Goal: Navigation & Orientation: Find specific page/section

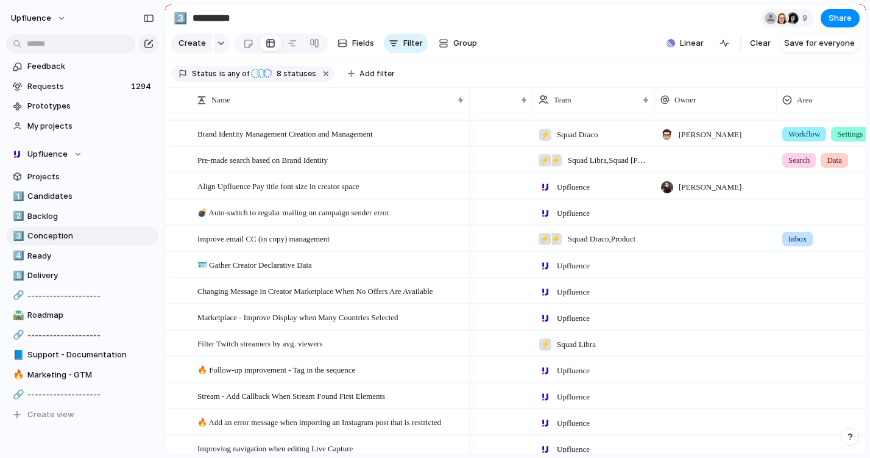
scroll to position [427, 0]
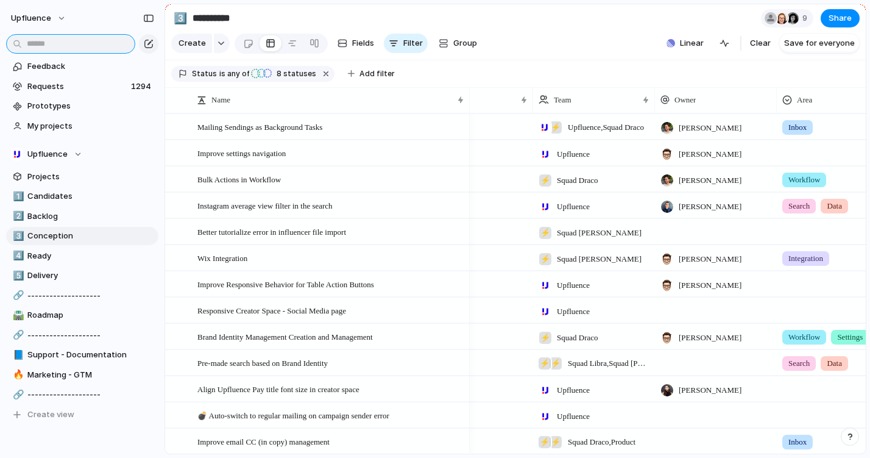
click at [90, 43] on input "text" at bounding box center [70, 43] width 129 height 19
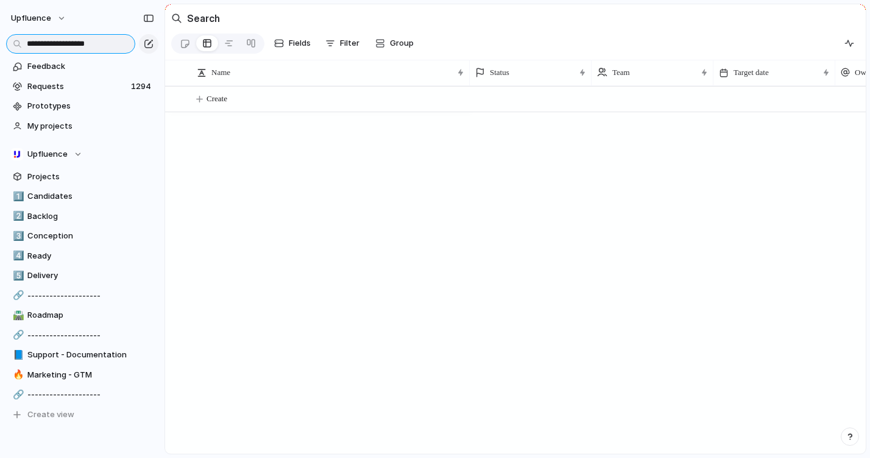
click at [90, 43] on input "**********" at bounding box center [70, 43] width 129 height 19
type input "**********"
click at [176, 39] on link at bounding box center [185, 43] width 23 height 19
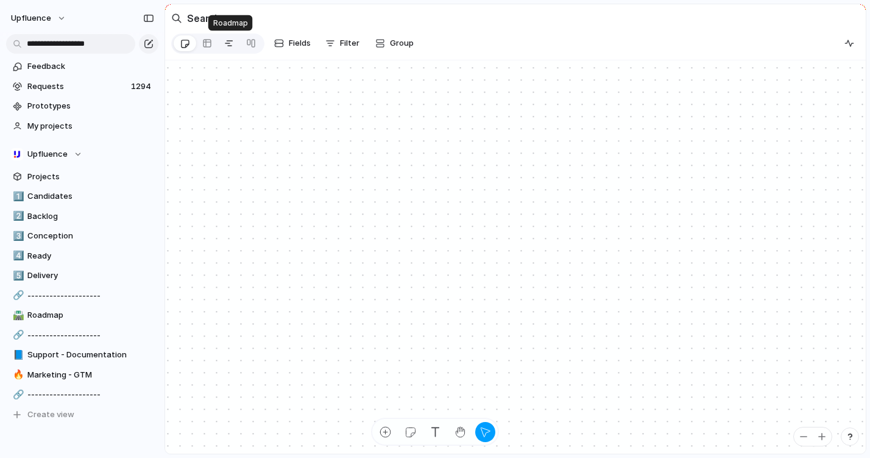
click at [232, 43] on div at bounding box center [229, 43] width 10 height 19
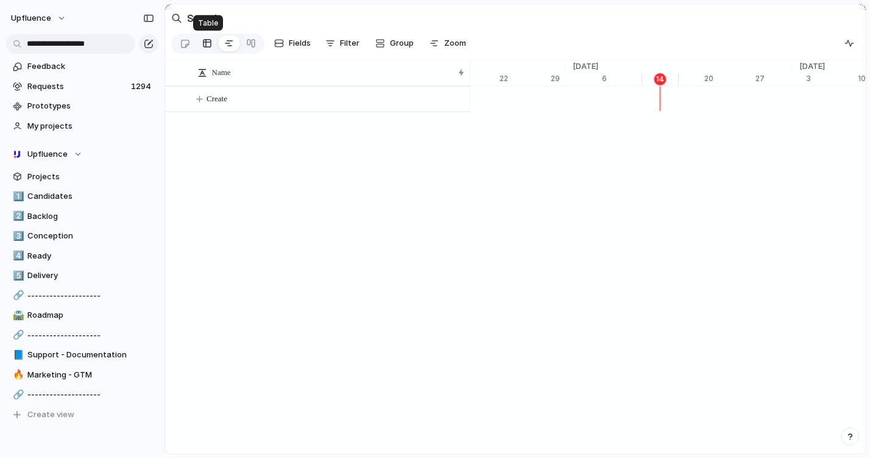
click at [218, 47] on link at bounding box center [207, 43] width 22 height 19
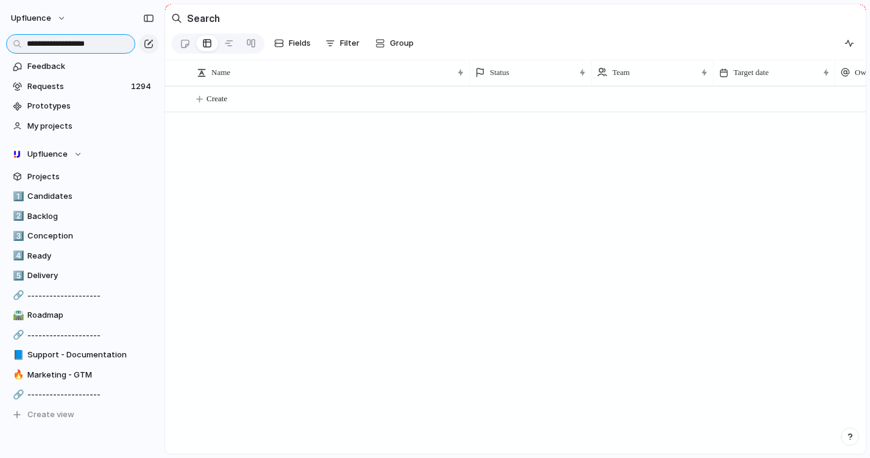
click at [105, 43] on input "**********" at bounding box center [70, 43] width 129 height 19
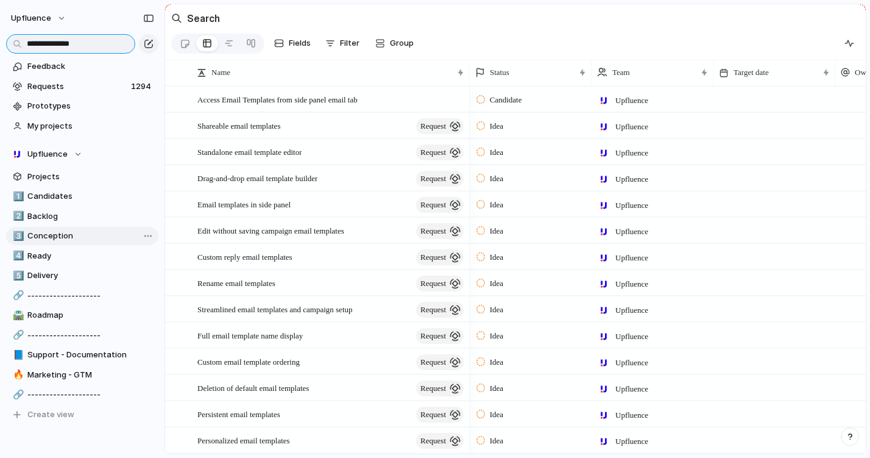
type input "**********"
click at [80, 237] on span "Conception" at bounding box center [90, 236] width 127 height 12
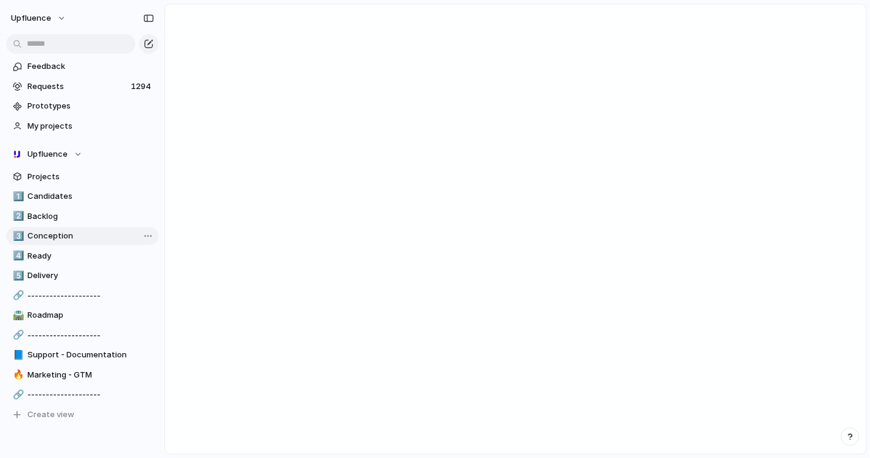
click at [80, 237] on span "Conception" at bounding box center [90, 236] width 127 height 12
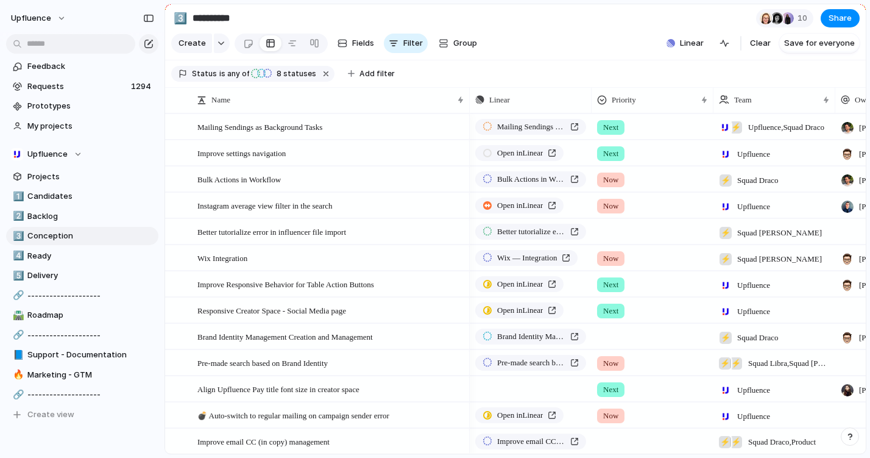
click at [93, 33] on div at bounding box center [82, 43] width 165 height 22
click at [79, 42] on input "text" at bounding box center [70, 43] width 129 height 19
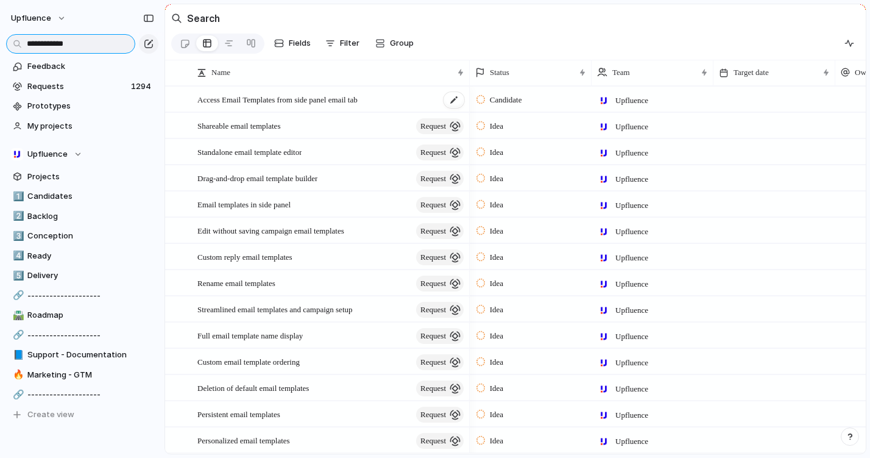
type input "**********"
click at [318, 92] on span "Access Email Templates from side panel email tab" at bounding box center [277, 99] width 160 height 14
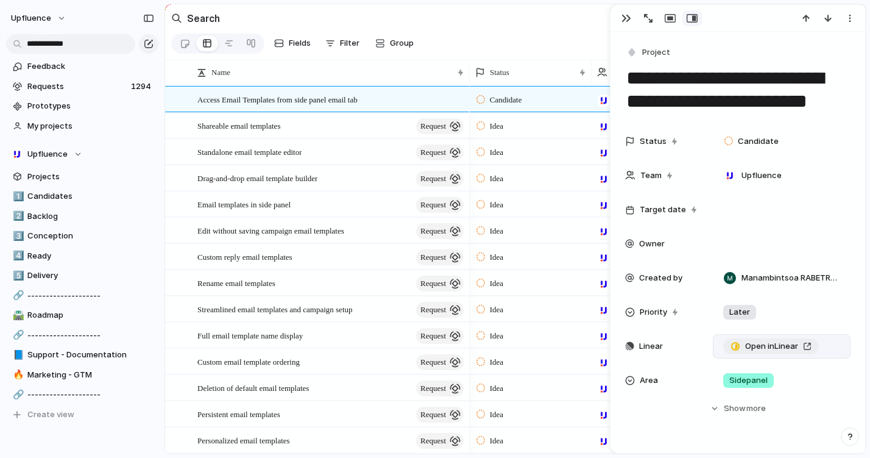
click at [809, 347] on link "Open in Linear" at bounding box center [771, 346] width 96 height 16
click at [746, 414] on span "more" at bounding box center [755, 408] width 19 height 12
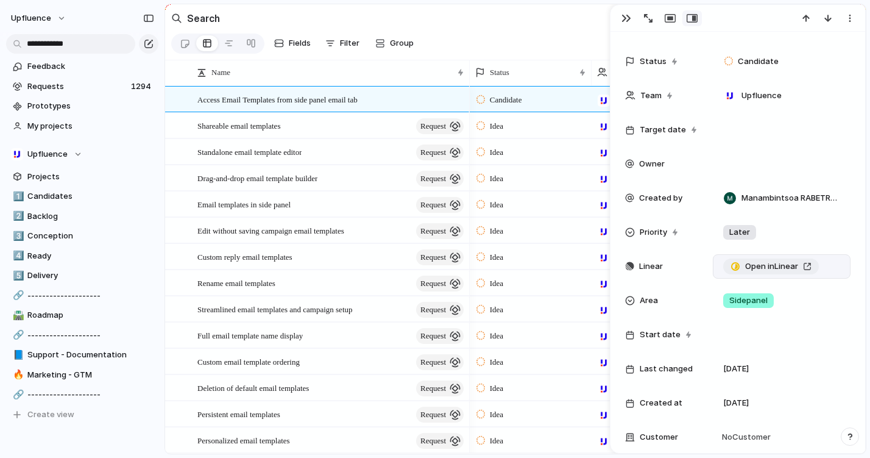
click at [784, 267] on span "Open in Linear" at bounding box center [771, 266] width 53 height 12
click at [625, 13] on div "button" at bounding box center [626, 18] width 10 height 10
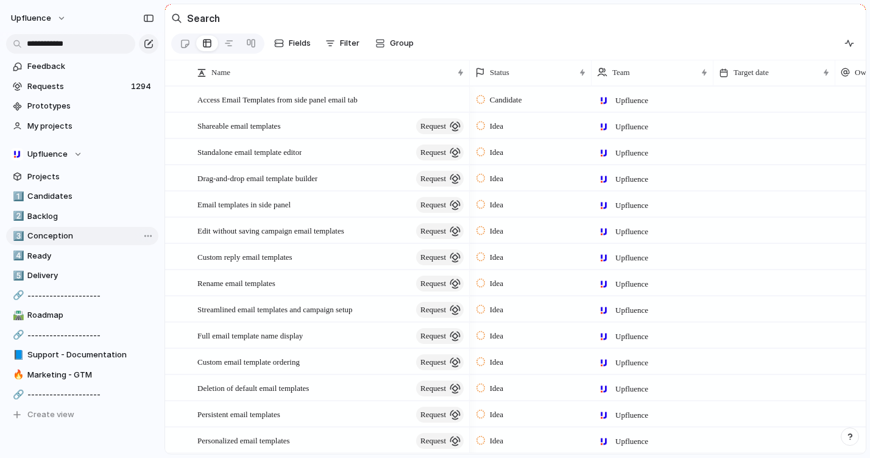
click at [85, 239] on span "Conception" at bounding box center [90, 236] width 127 height 12
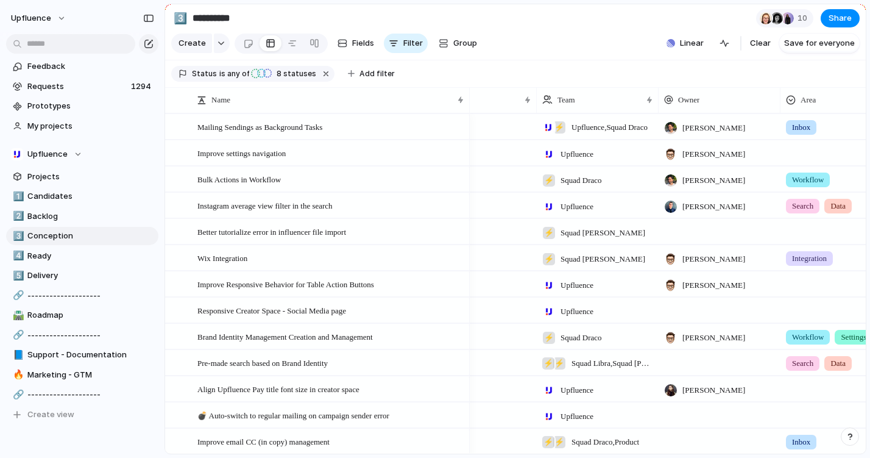
scroll to position [0, 244]
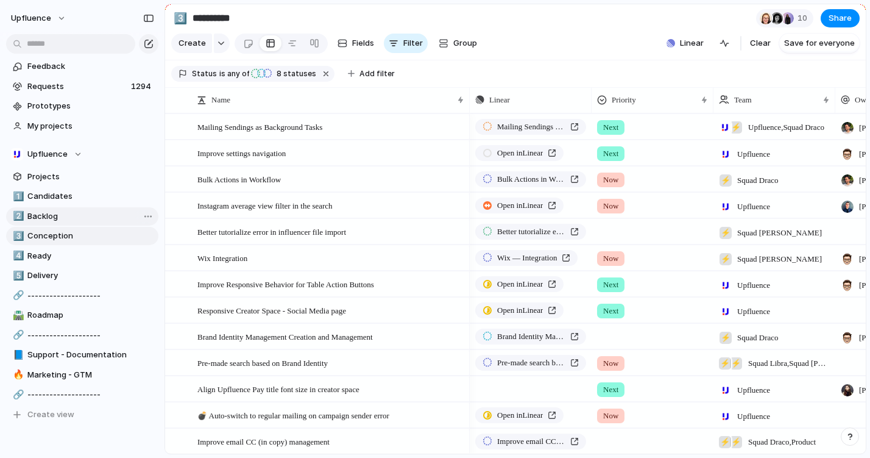
click at [74, 222] on link "2️⃣ Backlog" at bounding box center [82, 216] width 152 height 18
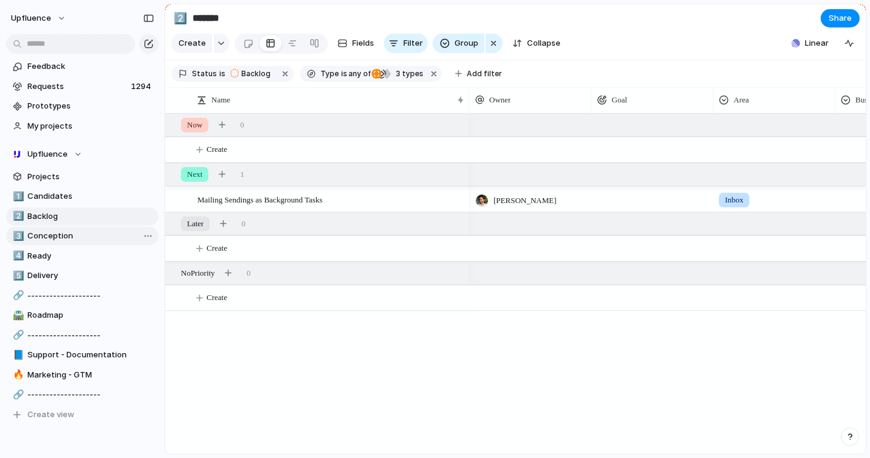
click at [74, 239] on span "Conception" at bounding box center [90, 236] width 127 height 12
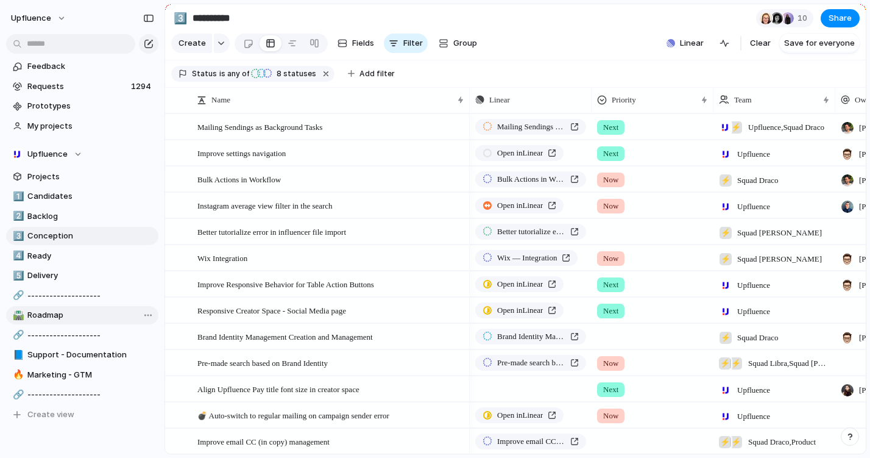
click at [78, 306] on link "🛣️ Roadmap" at bounding box center [82, 315] width 152 height 18
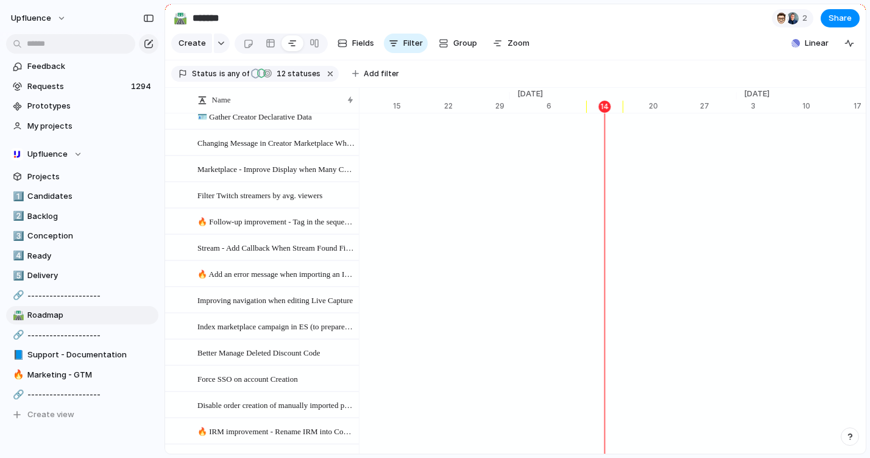
scroll to position [492, 0]
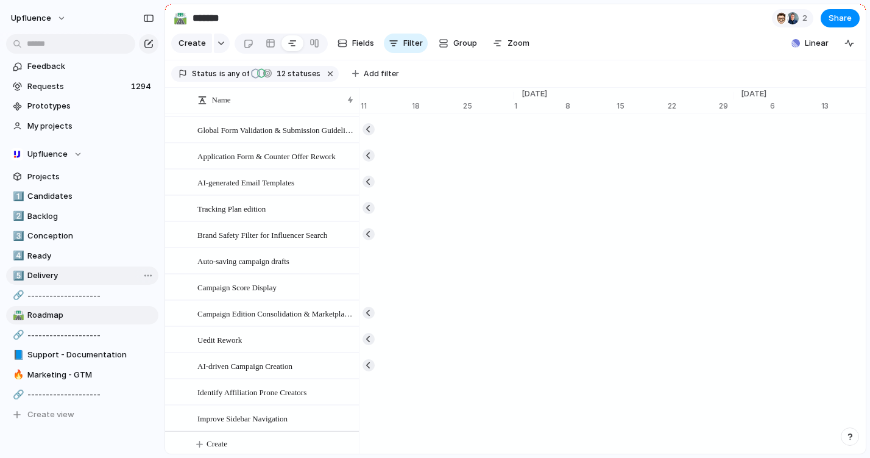
click at [121, 267] on link "5️⃣ Delivery" at bounding box center [82, 275] width 152 height 18
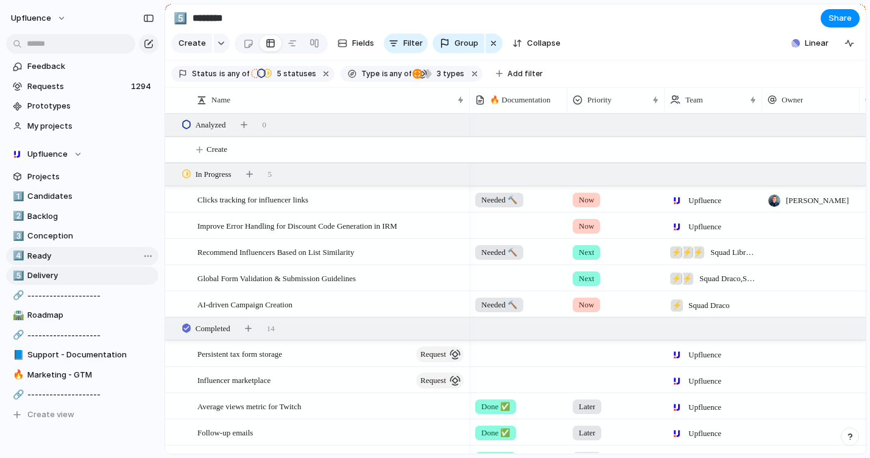
click at [65, 253] on span "Ready" at bounding box center [90, 256] width 127 height 12
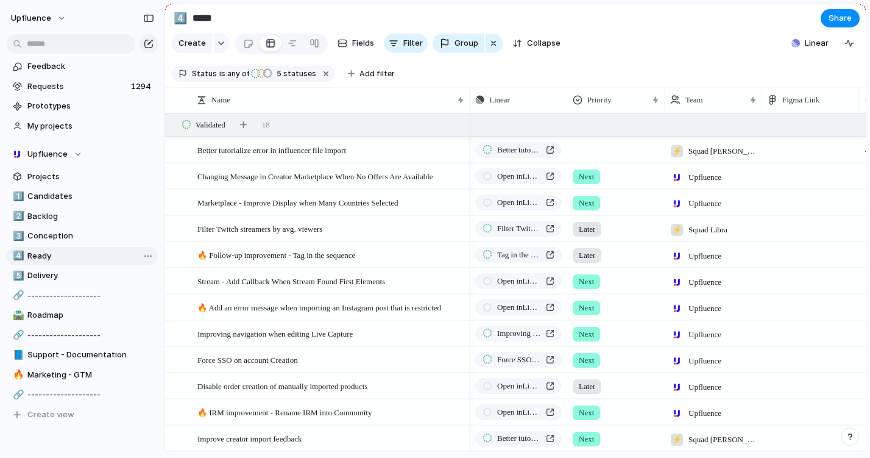
click at [66, 264] on link "4️⃣ Ready" at bounding box center [82, 256] width 152 height 18
click at [69, 246] on div "1️⃣ Candidates 2️⃣ Backlog 3️⃣ Conception 4️⃣ Ready 5️⃣ Delivery 🔗 ------------…" at bounding box center [82, 305] width 152 height 236
click at [68, 226] on div "1️⃣ Candidates 2️⃣ Backlog 3️⃣ Conception 4️⃣ Ready 5️⃣ Delivery 🔗 ------------…" at bounding box center [82, 305] width 152 height 236
click at [67, 236] on span "Conception" at bounding box center [90, 236] width 127 height 12
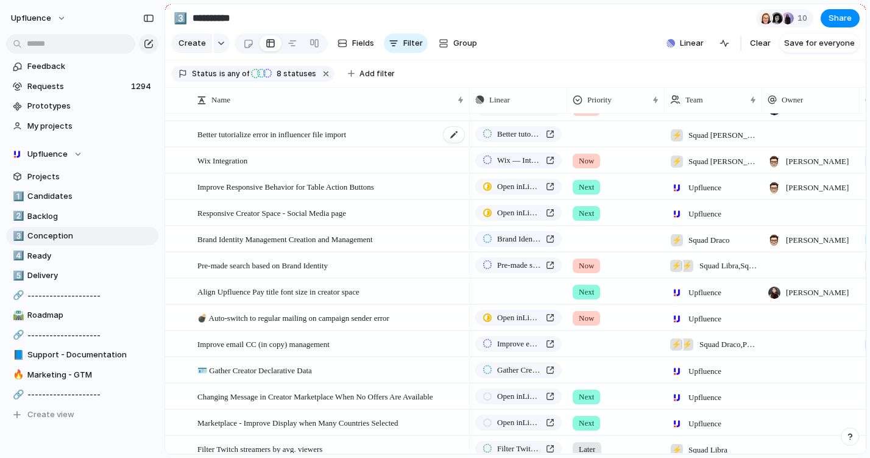
scroll to position [122, 0]
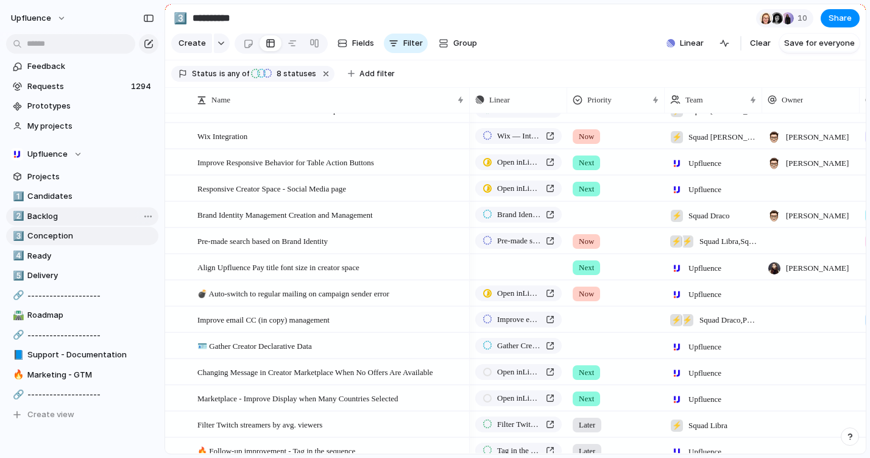
click at [52, 219] on span "Backlog" at bounding box center [90, 216] width 127 height 12
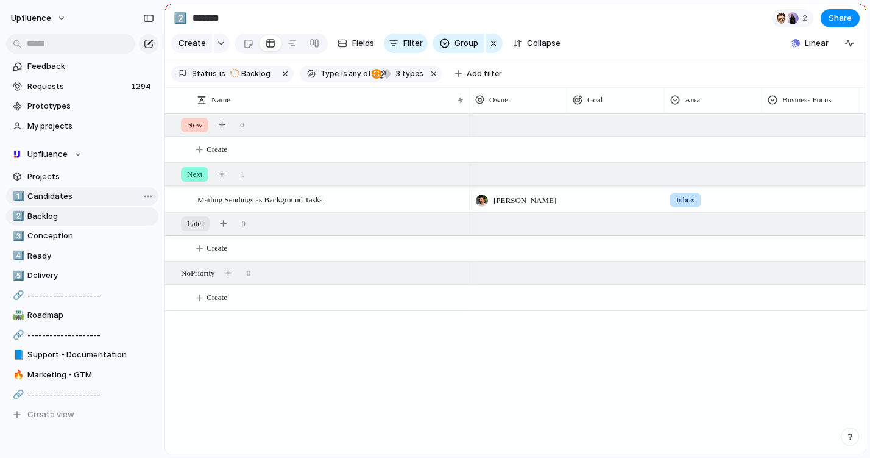
click at [58, 201] on span "Candidates" at bounding box center [90, 196] width 127 height 12
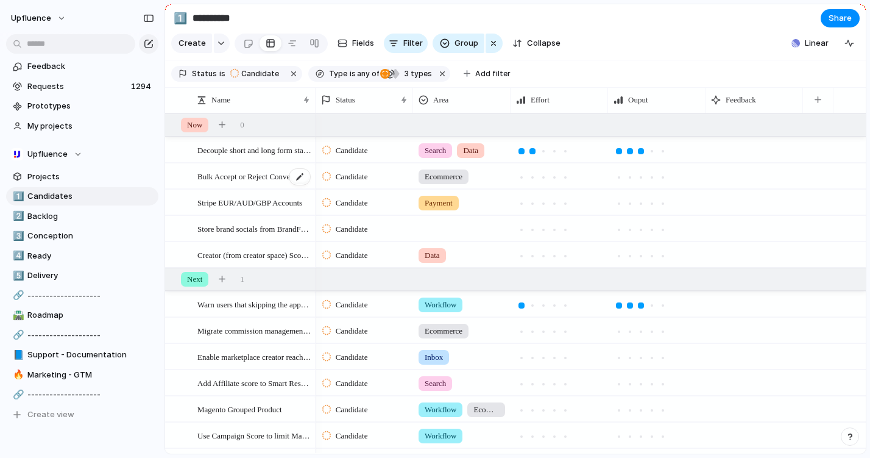
click at [283, 177] on span "Bulk Accept or Reject Conversions/Orders" at bounding box center [254, 176] width 114 height 14
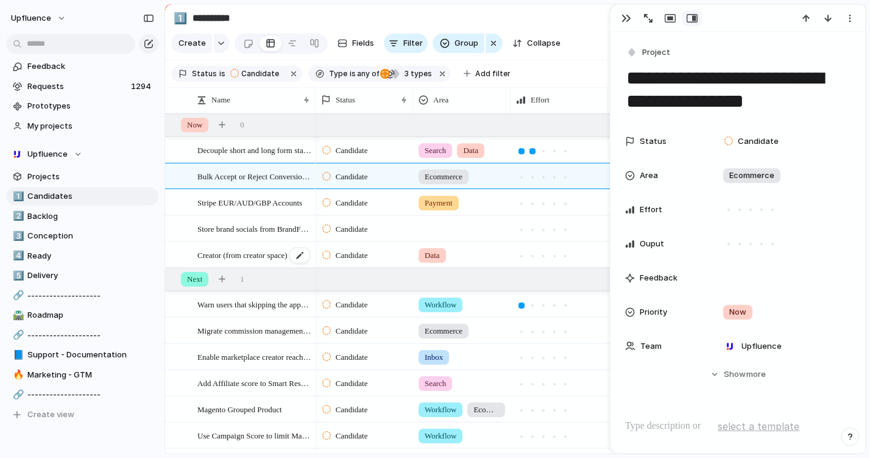
click at [248, 263] on div "Creator (from creator space) Scoring" at bounding box center [254, 254] width 114 height 25
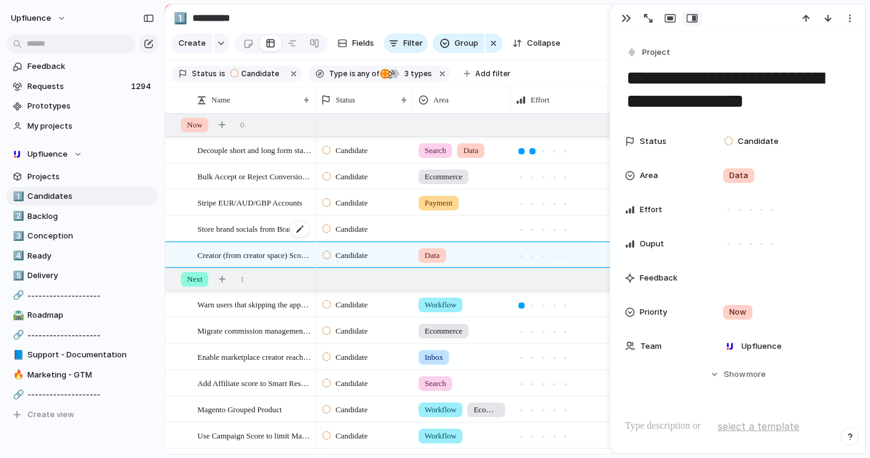
click at [257, 219] on div "Store brand socials from BrandFetch at the Brand identity level" at bounding box center [254, 228] width 114 height 25
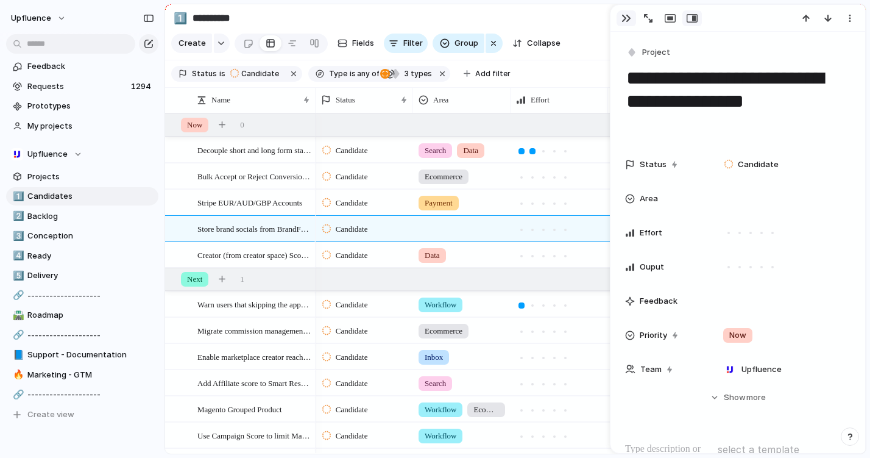
click at [630, 18] on div "button" at bounding box center [626, 18] width 10 height 10
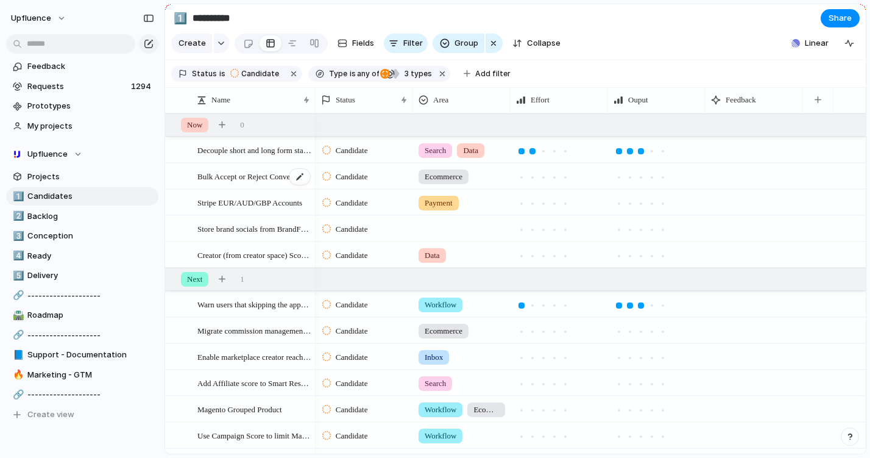
click at [254, 186] on div "Bulk Accept or Reject Conversions/Orders" at bounding box center [254, 176] width 114 height 25
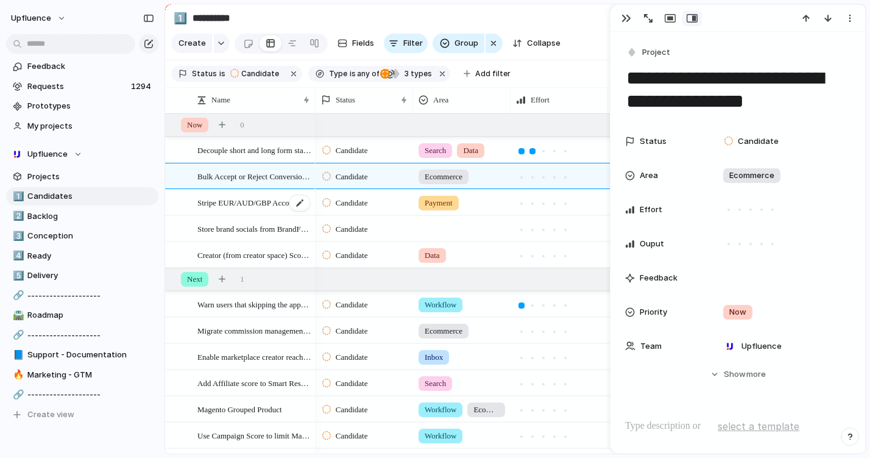
click at [249, 204] on span "Stripe EUR/AUD/GBP Accounts" at bounding box center [249, 202] width 105 height 14
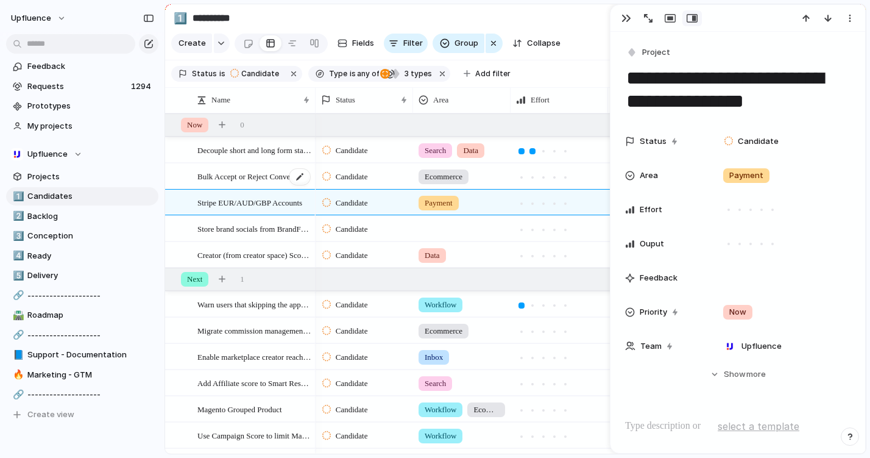
click at [247, 169] on span "Bulk Accept or Reject Conversions/Orders" at bounding box center [254, 176] width 114 height 14
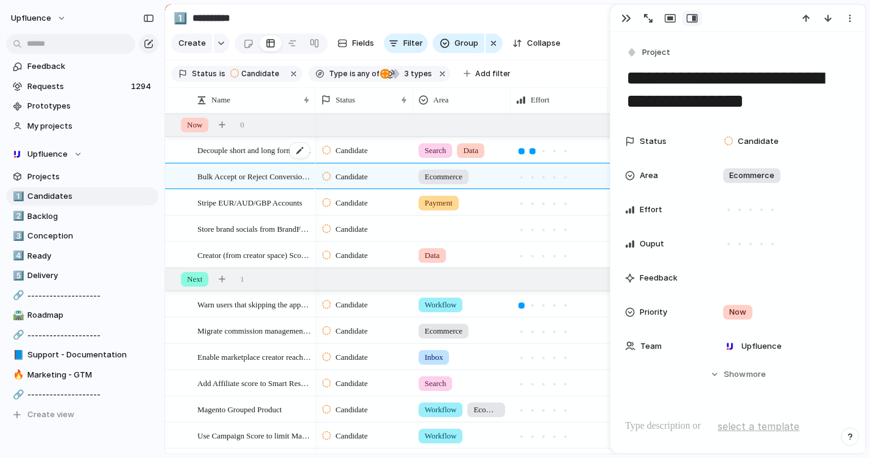
click at [244, 155] on span "Decouple short and long form stats for YouTube" at bounding box center [254, 150] width 114 height 14
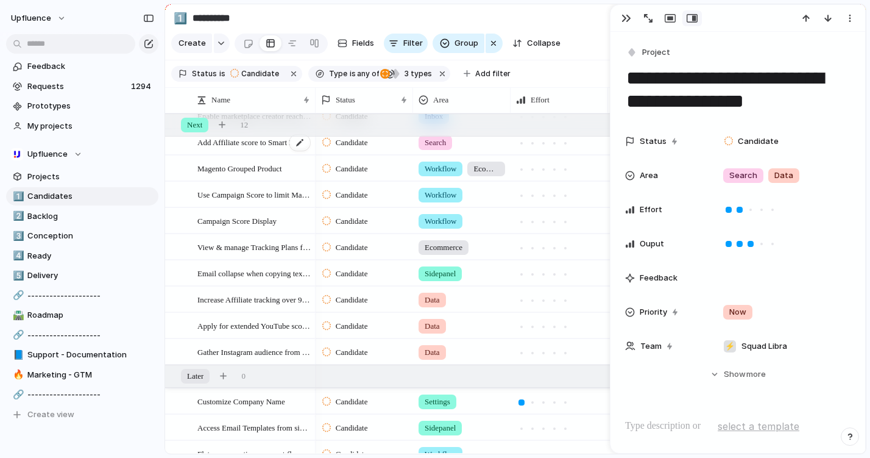
scroll to position [242, 0]
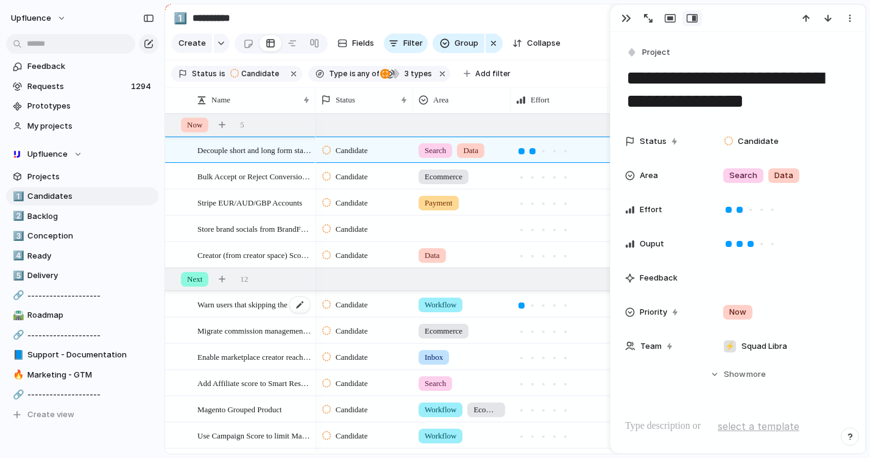
click at [230, 305] on span "Warn users that skipping the approve step break the application form" at bounding box center [254, 304] width 114 height 14
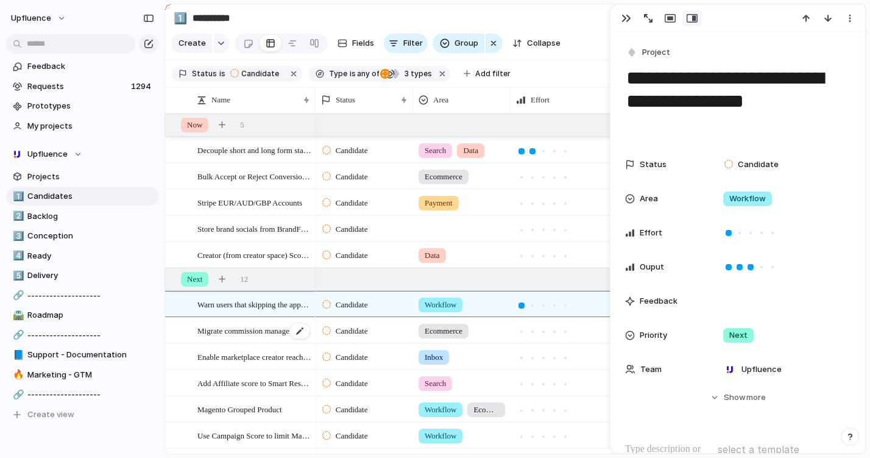
click at [230, 331] on span "Migrate commission management to a new Commission structure entity" at bounding box center [254, 330] width 114 height 14
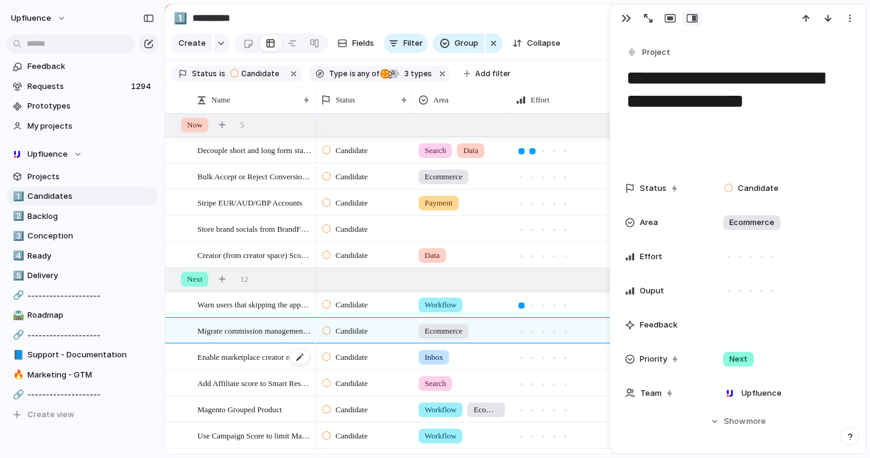
click at [225, 362] on span "Enable marketplace creator reach out to brands from application form" at bounding box center [254, 356] width 114 height 14
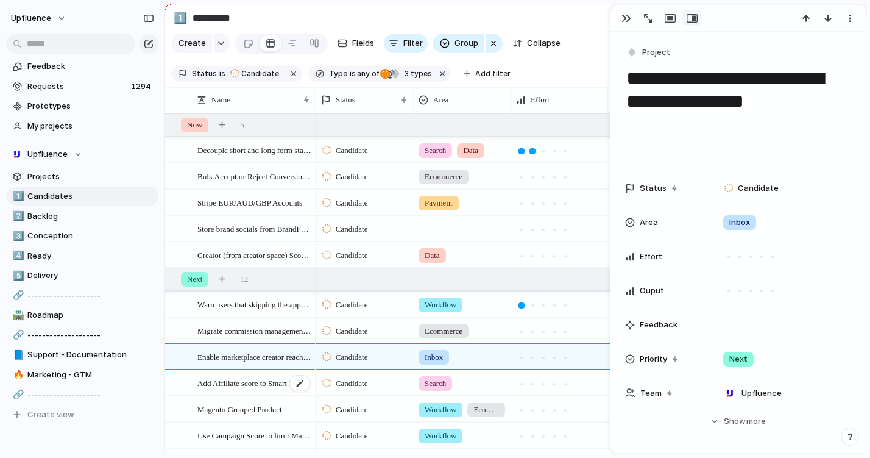
click at [227, 380] on span "Add Affiliate score to Smart Results sorting" at bounding box center [254, 382] width 114 height 14
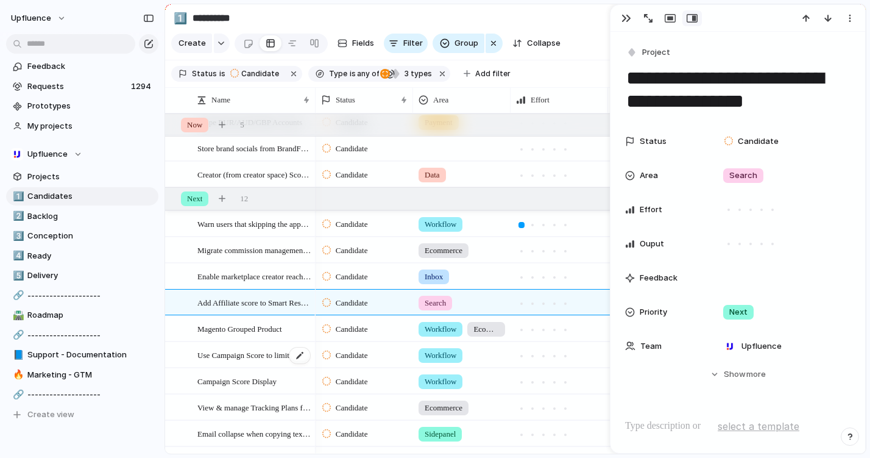
click at [228, 349] on span "Use Campaign Score to limit Marketplace Campaigns Visibility" at bounding box center [254, 354] width 114 height 14
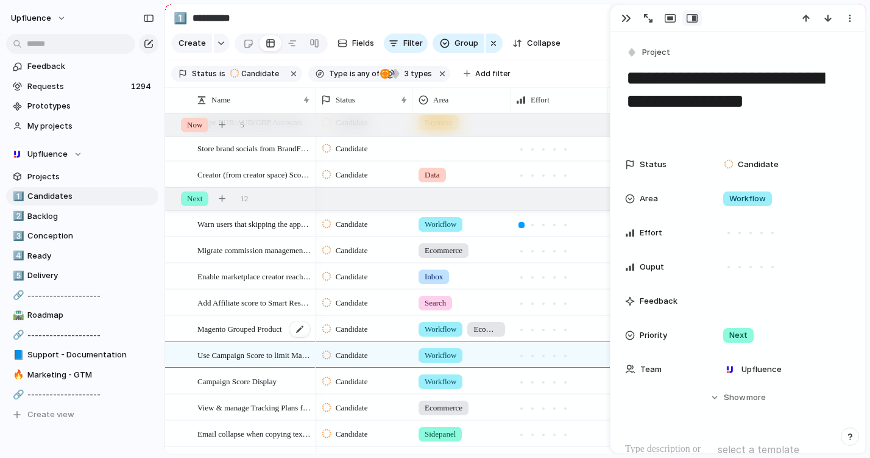
click at [233, 334] on div "Magento Grouped Product" at bounding box center [254, 328] width 114 height 25
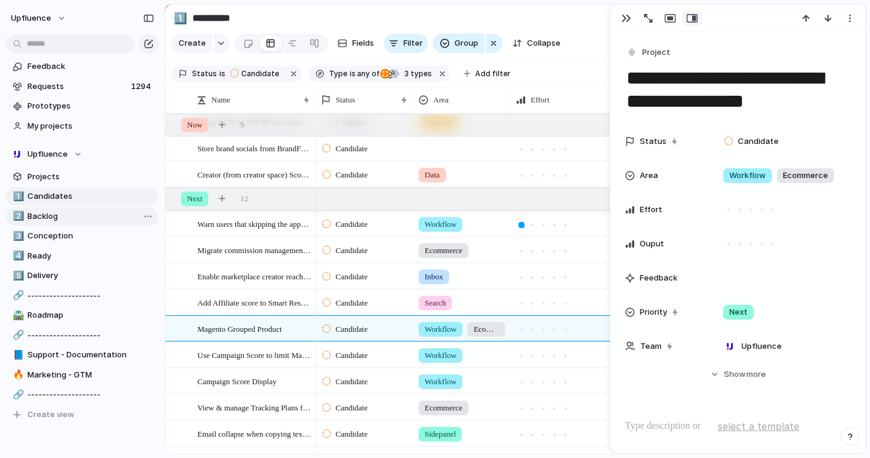
click at [97, 207] on link "2️⃣ Backlog" at bounding box center [82, 216] width 152 height 18
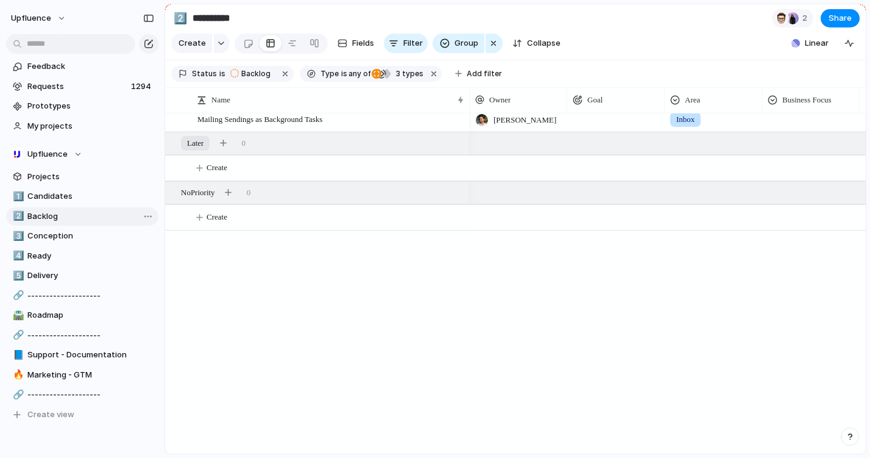
type input "*******"
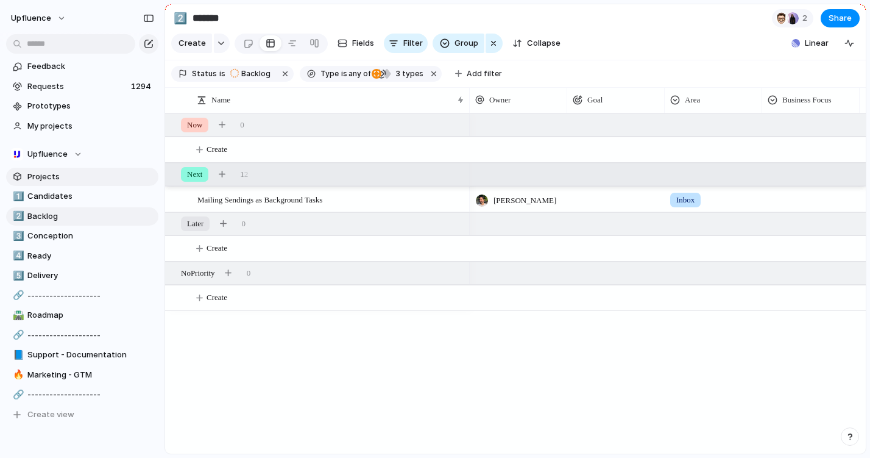
click at [99, 173] on span "Projects" at bounding box center [90, 177] width 127 height 12
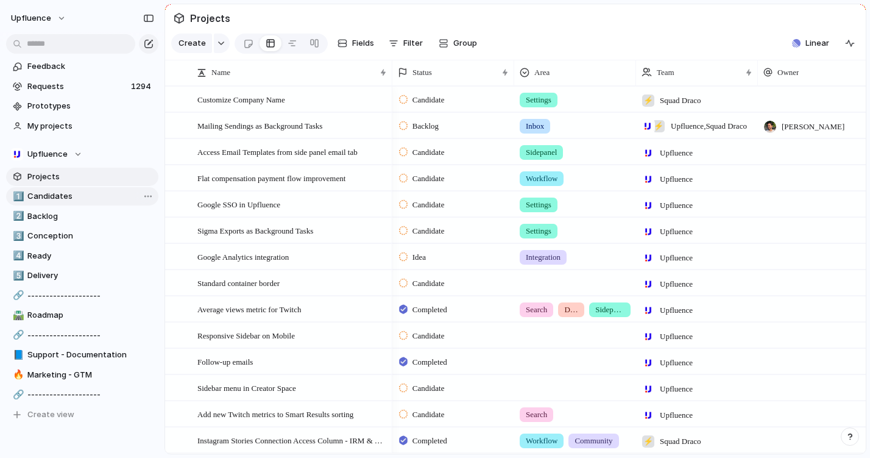
click at [58, 198] on span "Candidates" at bounding box center [90, 196] width 127 height 12
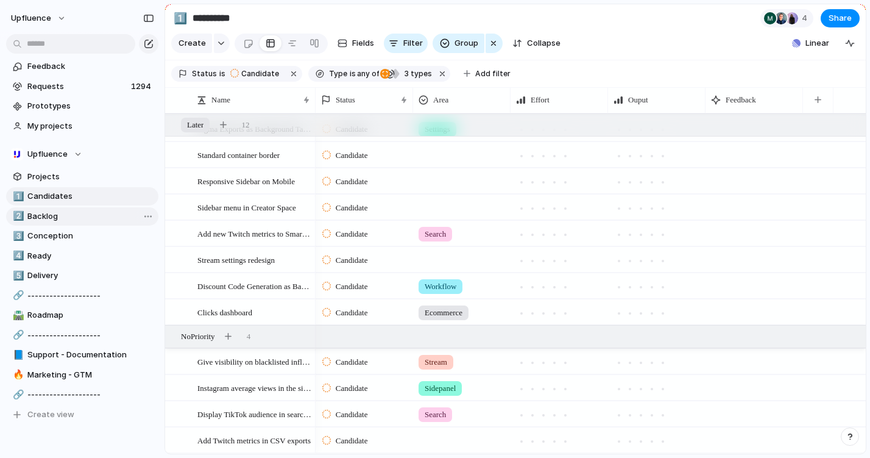
click at [39, 224] on link "2️⃣ Backlog" at bounding box center [82, 216] width 152 height 18
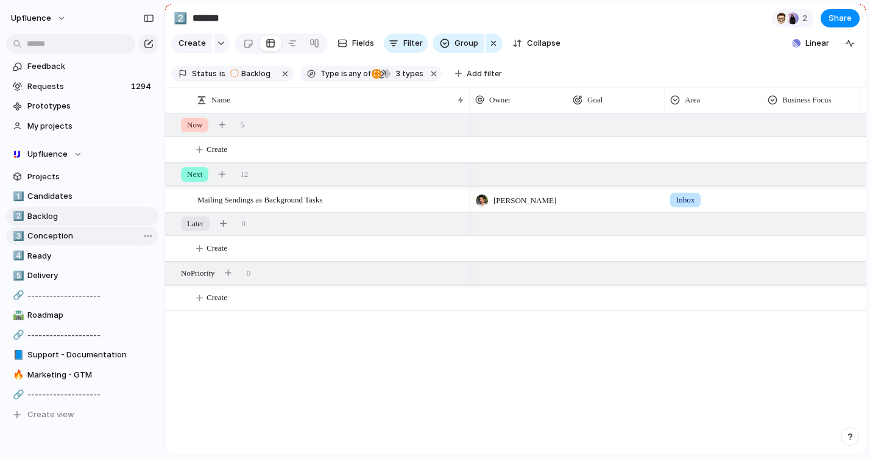
click at [71, 235] on span "Conception" at bounding box center [90, 236] width 127 height 12
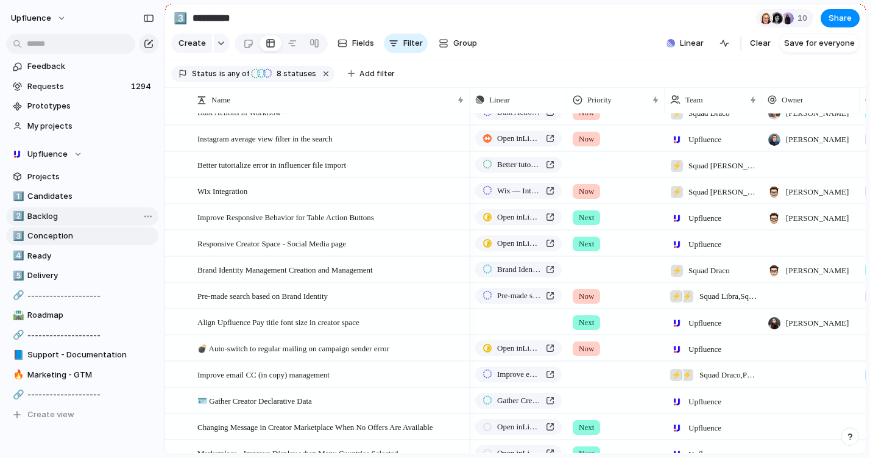
click at [73, 217] on span "Backlog" at bounding box center [90, 216] width 127 height 12
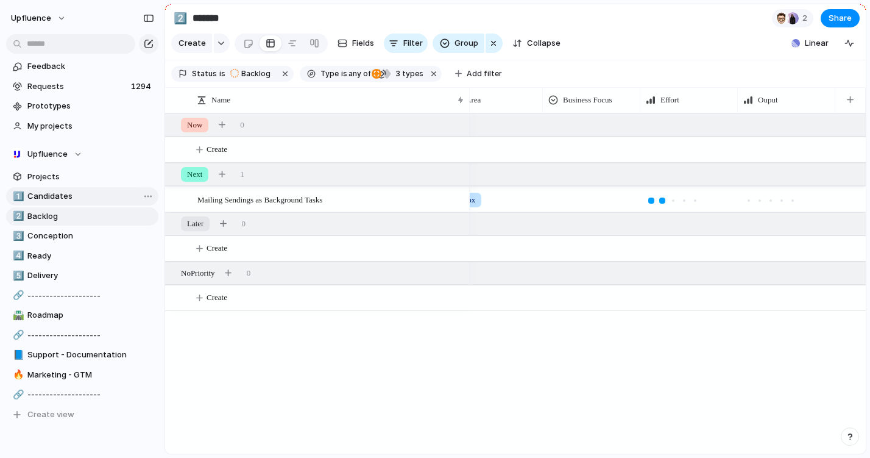
click at [96, 199] on span "Candidates" at bounding box center [90, 196] width 127 height 12
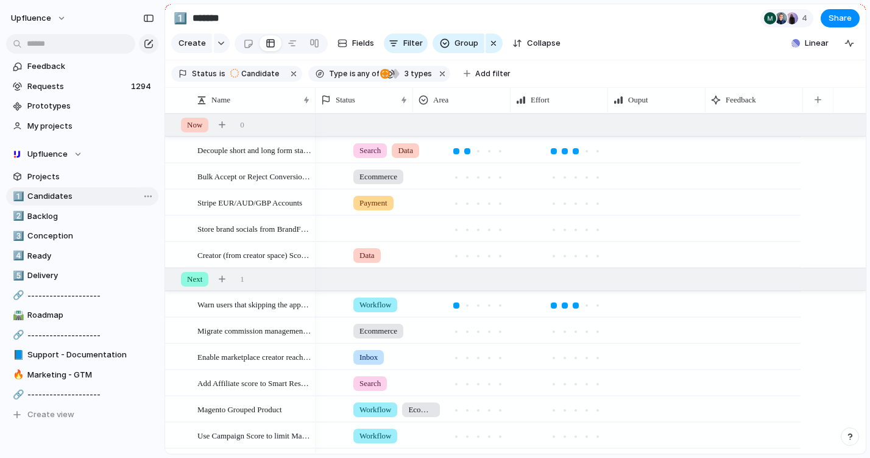
type input "**********"
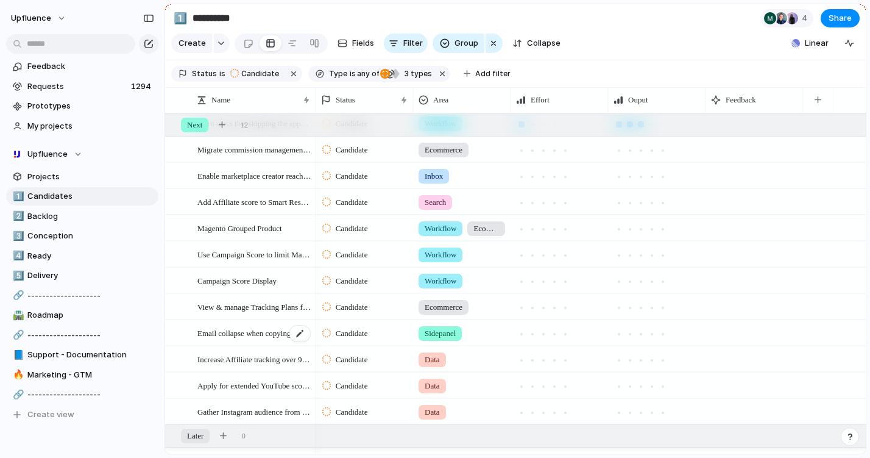
click at [248, 335] on span "Email collapse when copying text from email tab in side panel" at bounding box center [254, 332] width 114 height 14
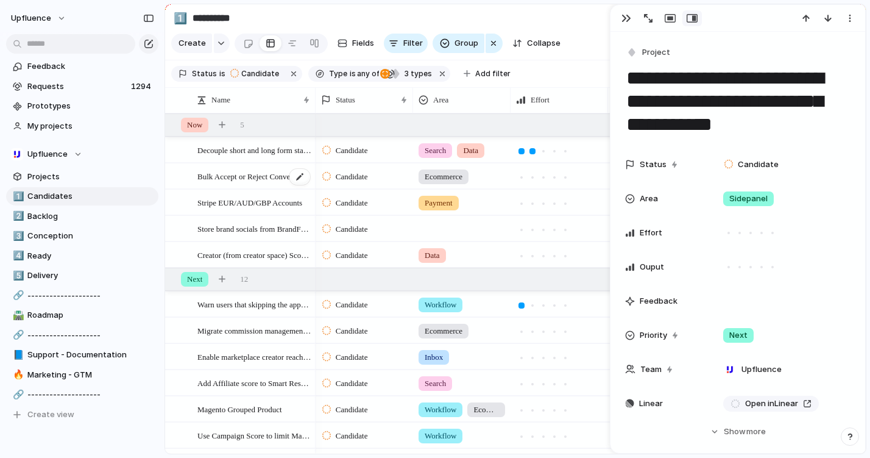
click at [242, 179] on span "Bulk Accept or Reject Conversions/Orders" at bounding box center [254, 176] width 114 height 14
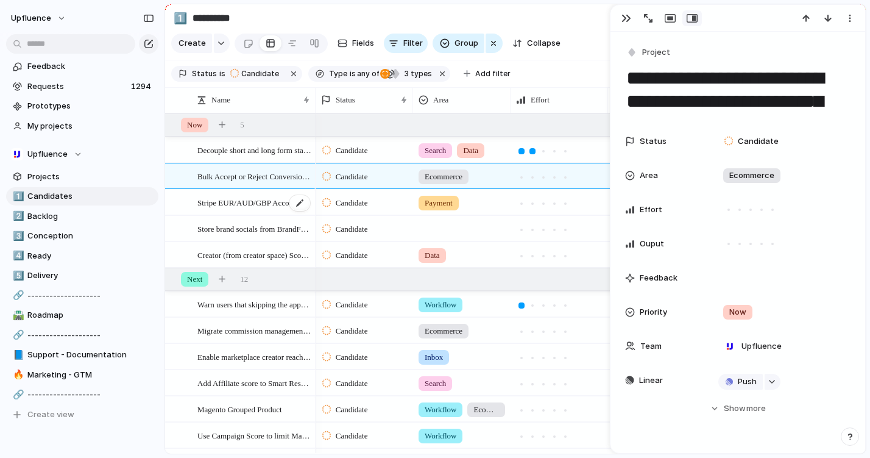
click at [237, 203] on span "Stripe EUR/AUD/GBP Accounts" at bounding box center [249, 202] width 105 height 14
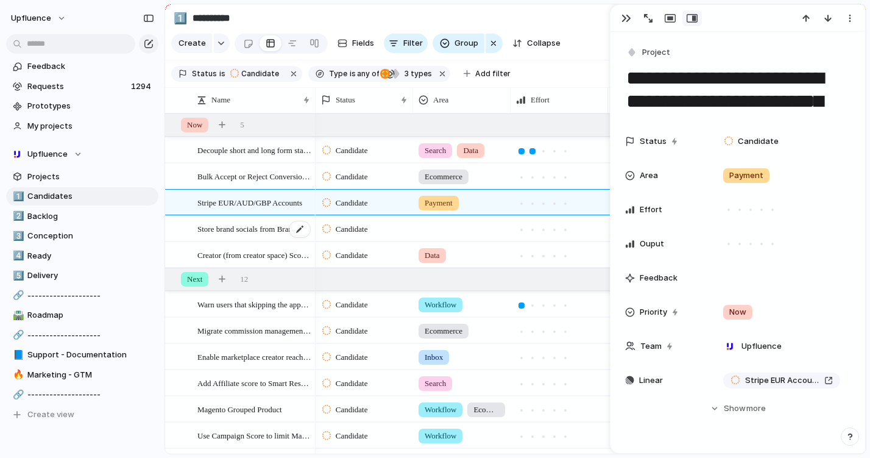
click at [235, 221] on span "Store brand socials from BrandFetch at the Brand identity level" at bounding box center [254, 228] width 114 height 14
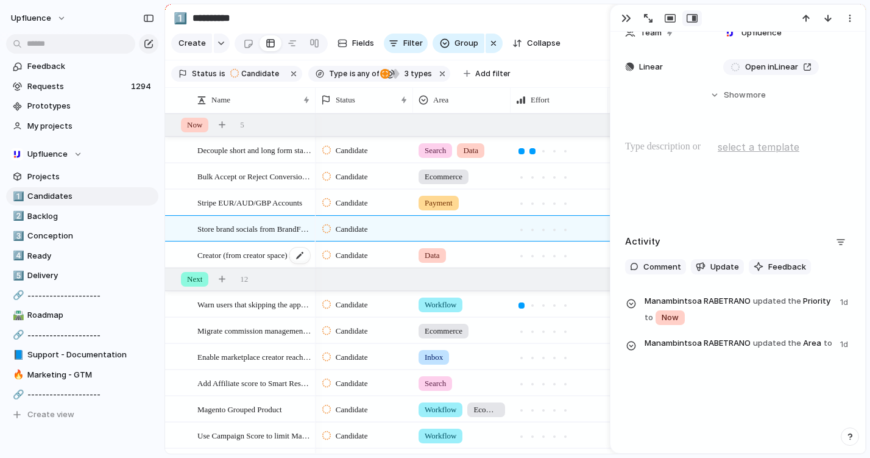
click at [203, 253] on span "Creator (from creator space) Scoring" at bounding box center [254, 254] width 114 height 14
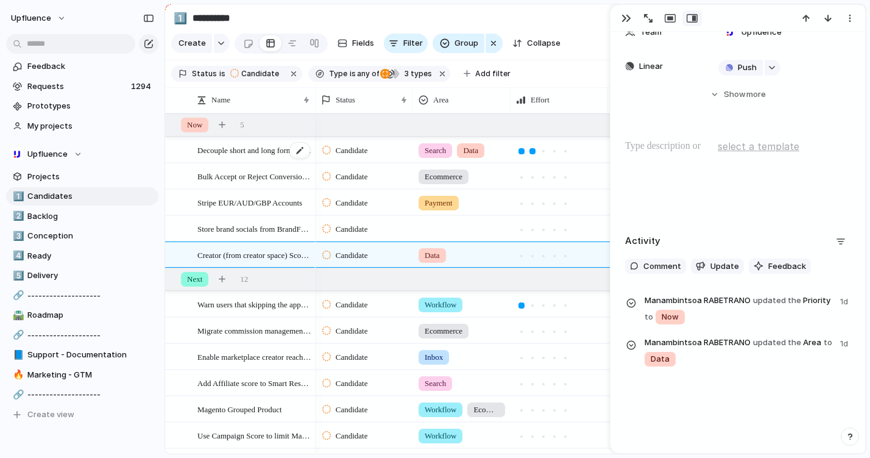
click at [228, 155] on span "Decouple short and long form stats for YouTube" at bounding box center [254, 150] width 114 height 14
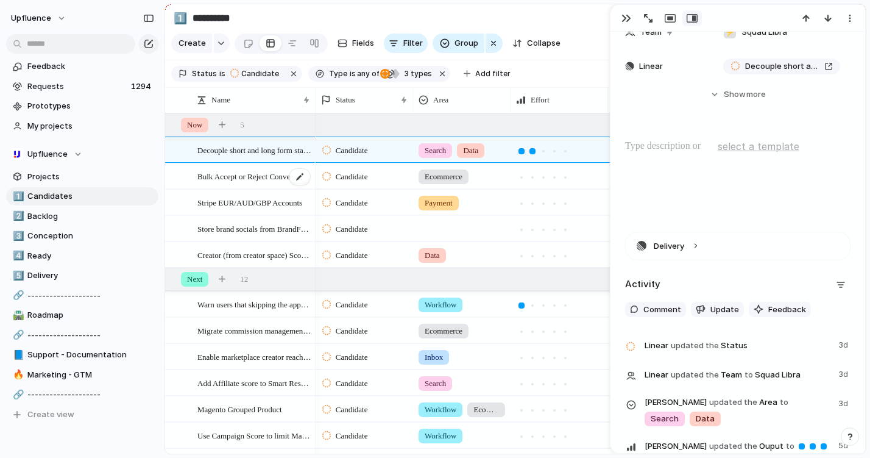
click at [229, 167] on div "Bulk Accept or Reject Conversions/Orders" at bounding box center [254, 176] width 114 height 25
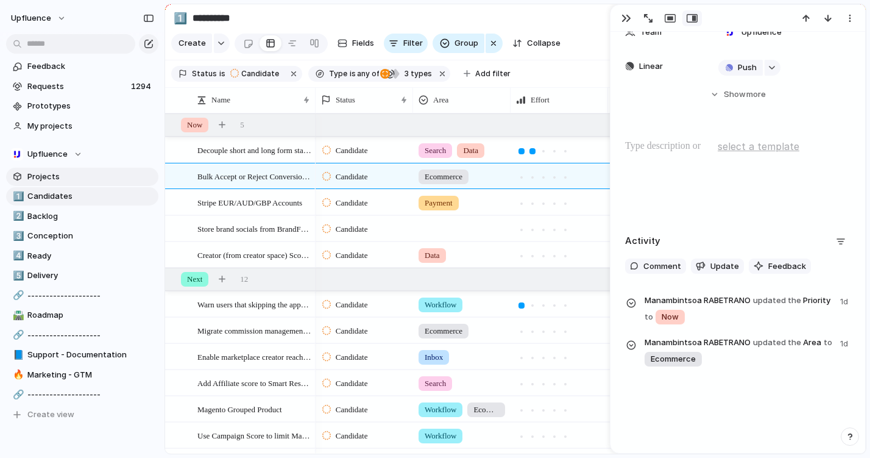
click at [74, 182] on span "Projects" at bounding box center [90, 177] width 127 height 12
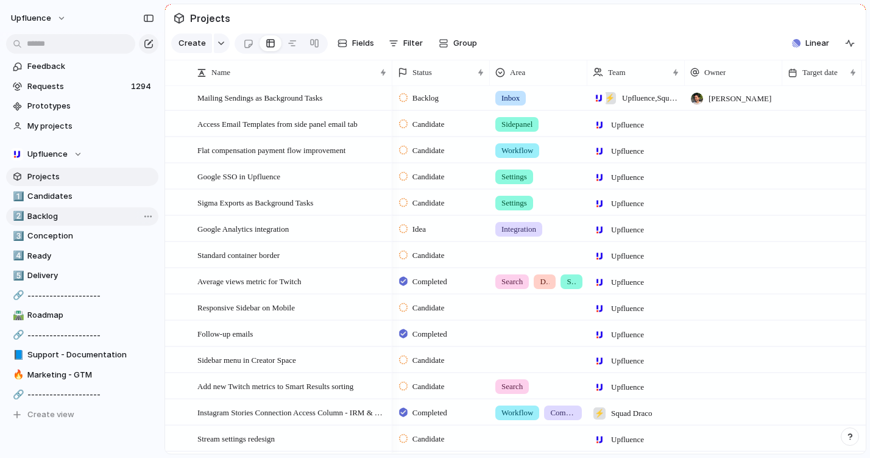
click at [70, 207] on link "2️⃣ Backlog" at bounding box center [82, 216] width 152 height 18
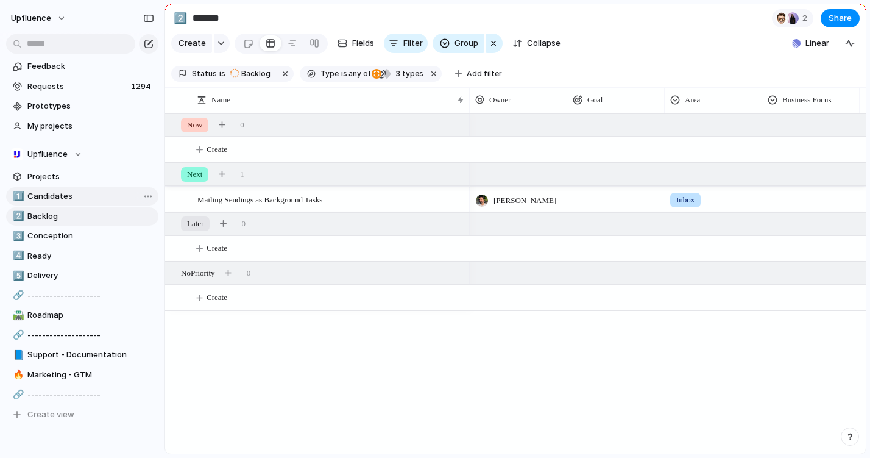
click at [70, 202] on link "1️⃣ Candidates" at bounding box center [82, 196] width 152 height 18
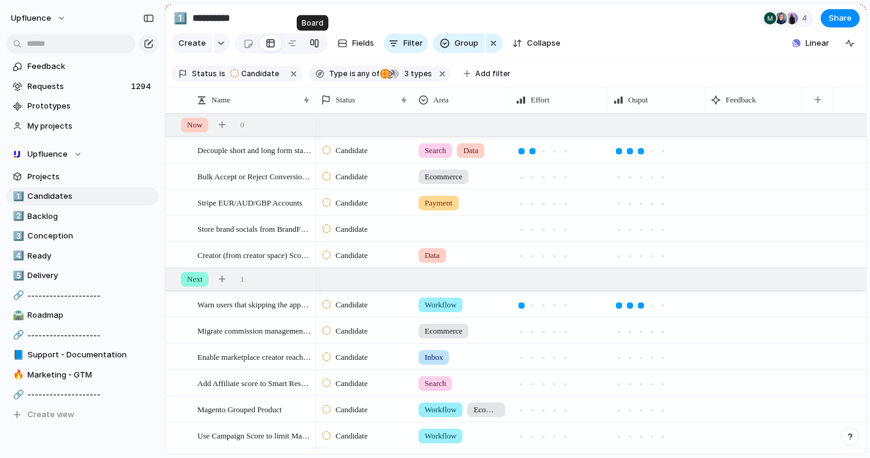
click at [313, 42] on div at bounding box center [315, 43] width 10 height 19
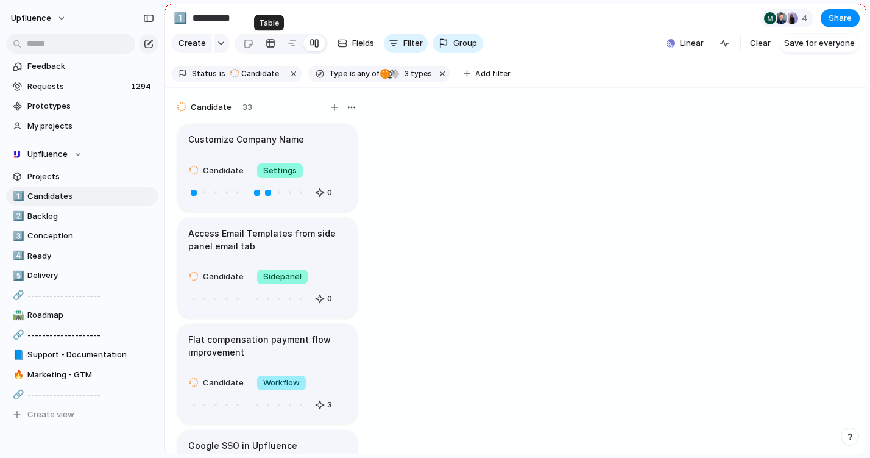
click at [270, 48] on div at bounding box center [271, 43] width 10 height 19
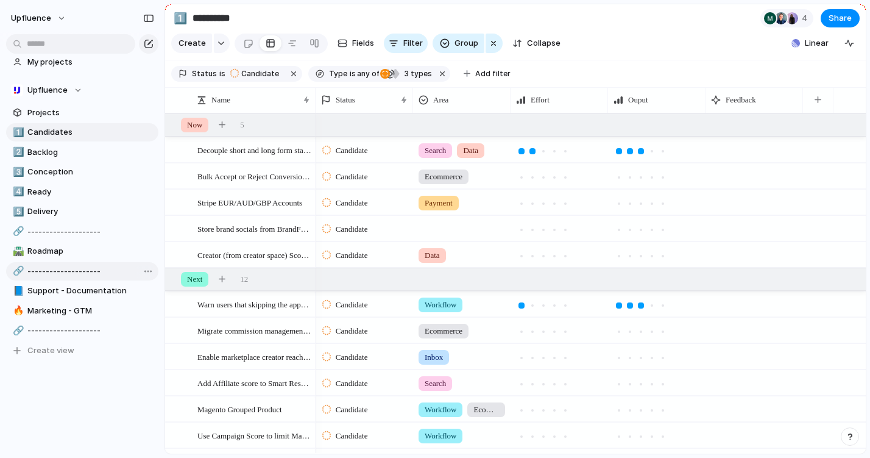
click at [80, 271] on span "--------------------" at bounding box center [90, 271] width 127 height 12
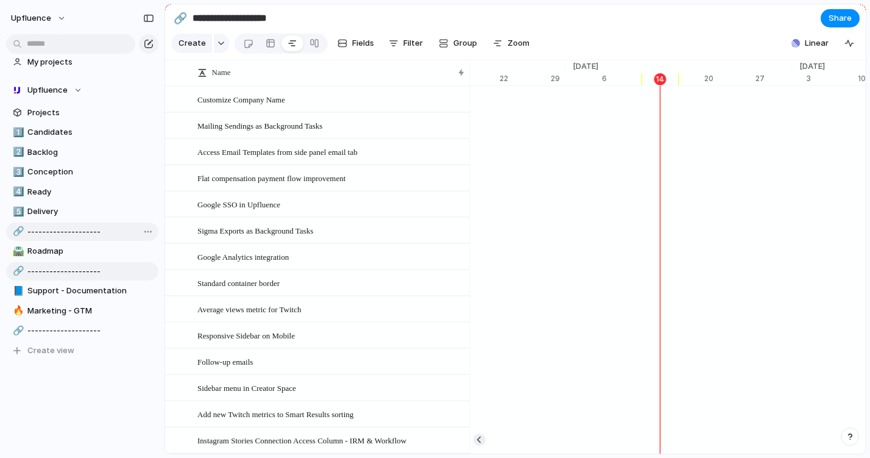
click at [87, 237] on link "🔗 --------------------" at bounding box center [82, 231] width 152 height 18
click at [57, 289] on span "Support - Documentation" at bounding box center [90, 291] width 127 height 12
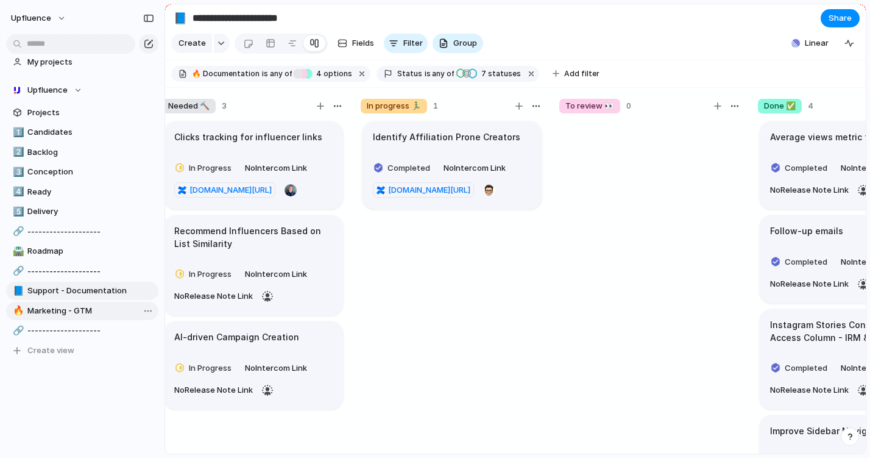
click at [43, 313] on span "Marketing - GTM" at bounding box center [90, 311] width 127 height 12
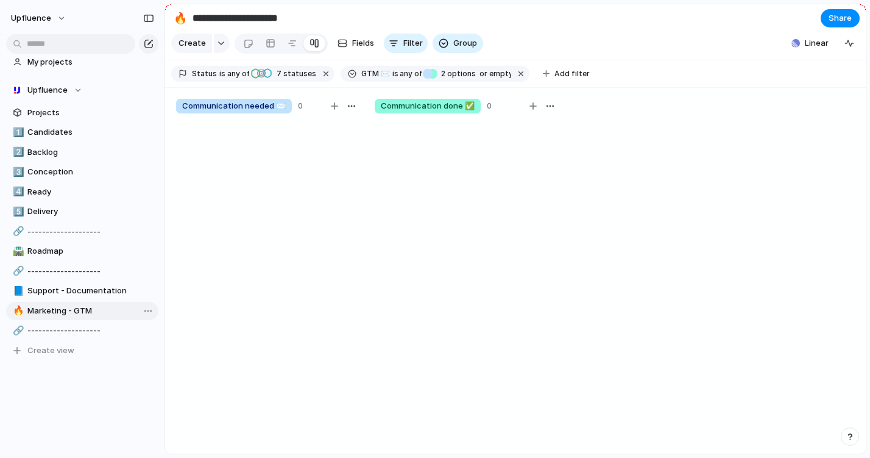
type input "**********"
